Goal: Transaction & Acquisition: Purchase product/service

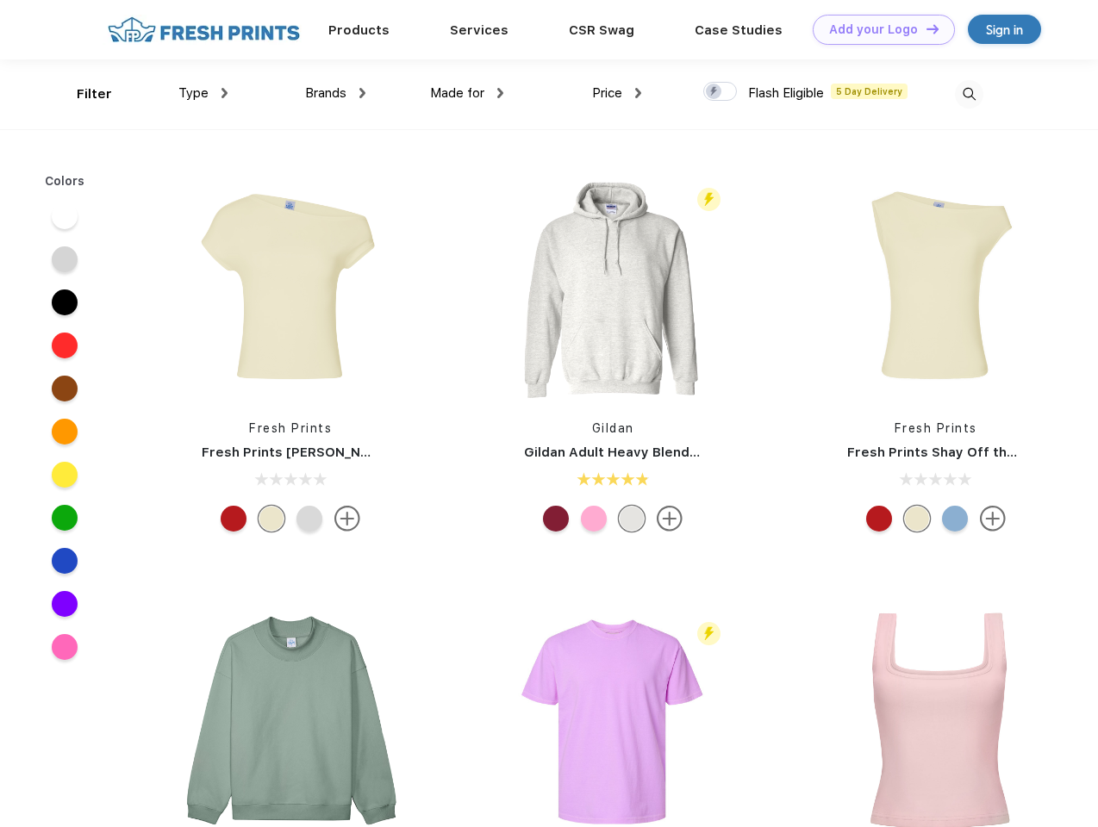
click at [877, 29] on link "Add your Logo Design Tool" at bounding box center [884, 30] width 142 height 30
click at [0, 0] on div "Design Tool" at bounding box center [0, 0] width 0 height 0
click at [925, 28] on link "Add your Logo Design Tool" at bounding box center [884, 30] width 142 height 30
click at [83, 94] on div "Filter" at bounding box center [94, 94] width 35 height 20
click at [203, 93] on span "Type" at bounding box center [193, 93] width 30 height 16
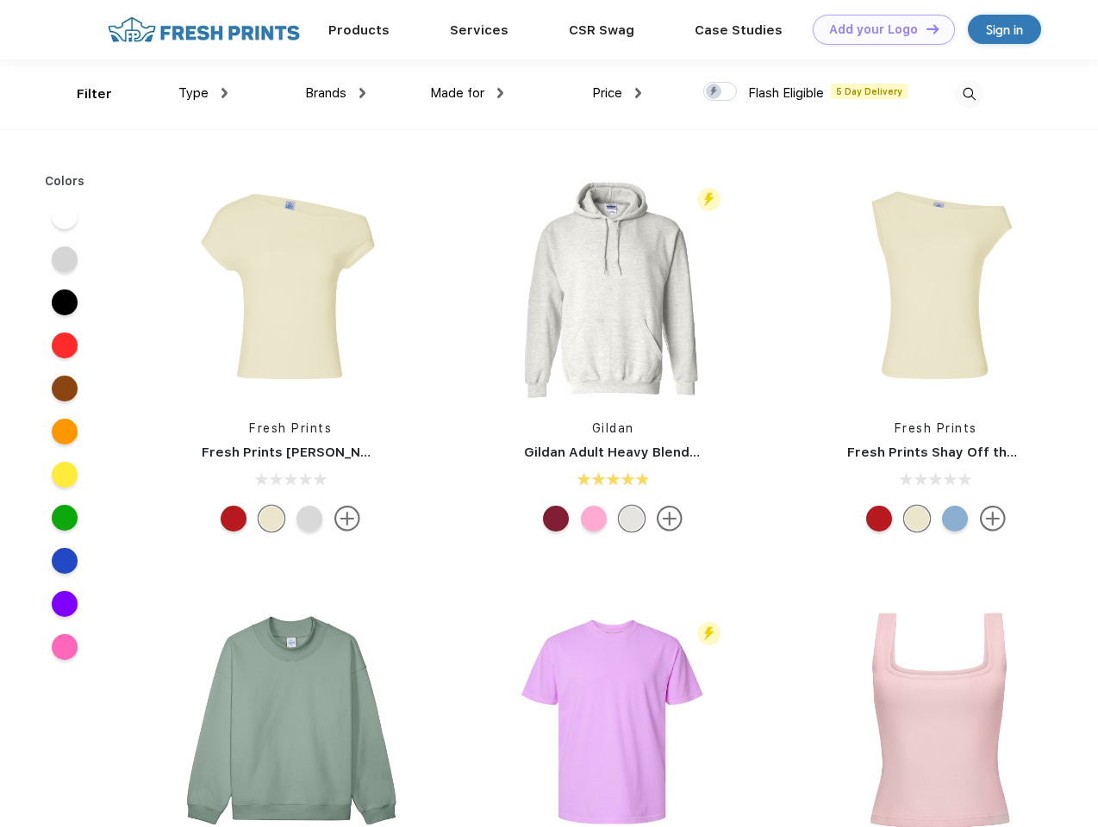
click at [335, 93] on span "Brands" at bounding box center [325, 93] width 41 height 16
click at [467, 93] on span "Made for" at bounding box center [457, 93] width 54 height 16
click at [617, 93] on span "Price" at bounding box center [607, 93] width 30 height 16
click at [720, 92] on div at bounding box center [720, 91] width 34 height 19
click at [714, 92] on input "checkbox" at bounding box center [708, 86] width 11 height 11
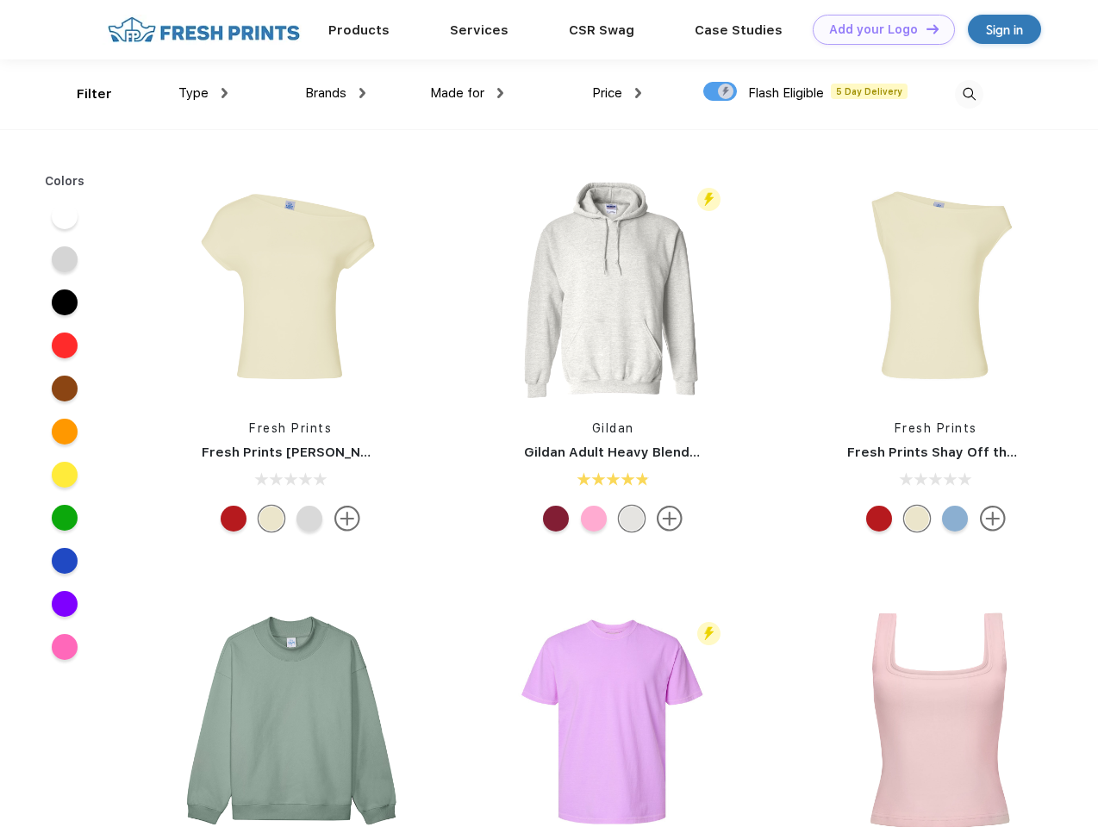
click at [969, 94] on img at bounding box center [969, 94] width 28 height 28
